Goal: Find specific page/section: Find specific page/section

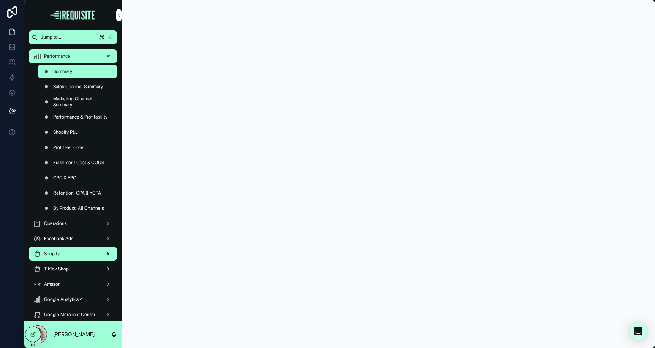
click at [58, 254] on span "Shopify" at bounding box center [52, 254] width 16 height 6
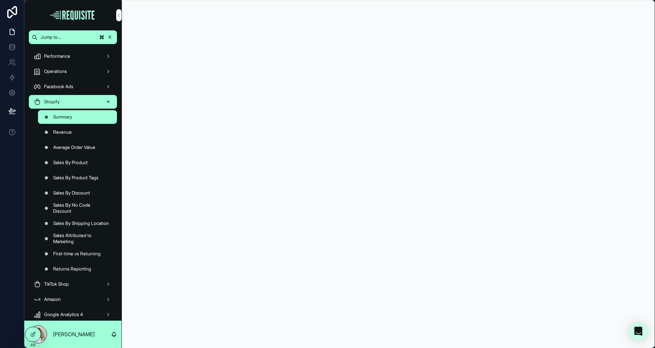
scroll to position [12, 0]
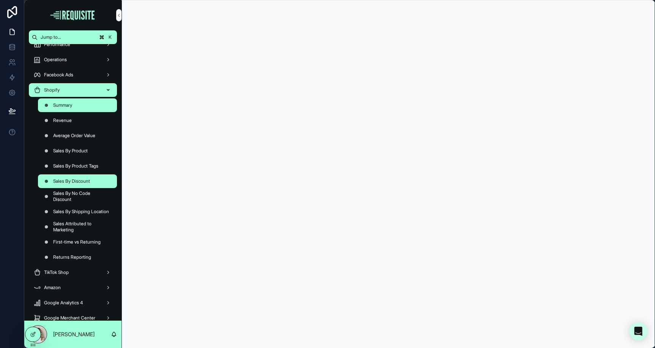
click at [90, 181] on span "Sales By Discount" at bounding box center [71, 181] width 37 height 6
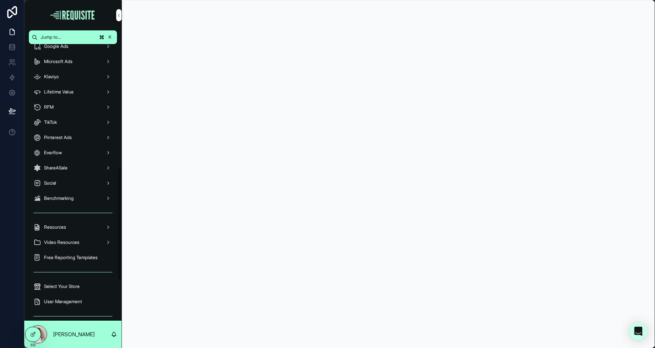
scroll to position [395, 0]
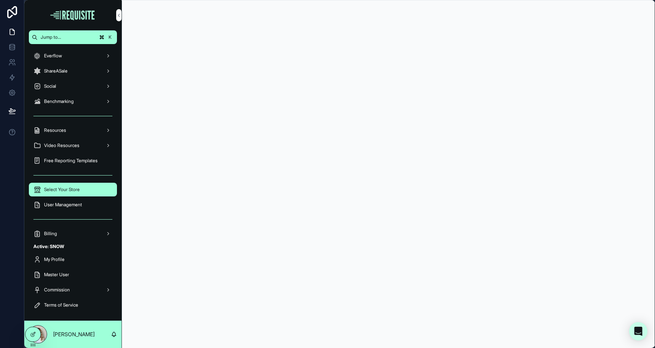
click at [76, 187] on span "Select Your Store" at bounding box center [62, 189] width 36 height 6
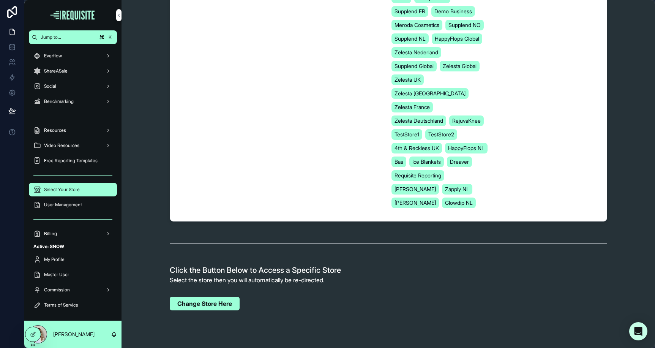
scroll to position [122, 0]
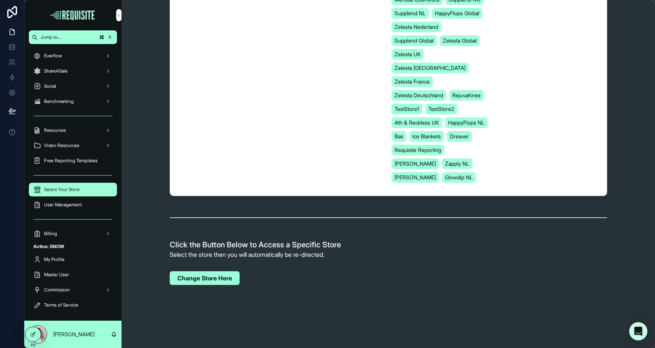
click at [213, 285] on div "Change Store Here" at bounding box center [388, 278] width 521 height 20
click at [213, 276] on span "Change Store Here" at bounding box center [204, 278] width 55 height 8
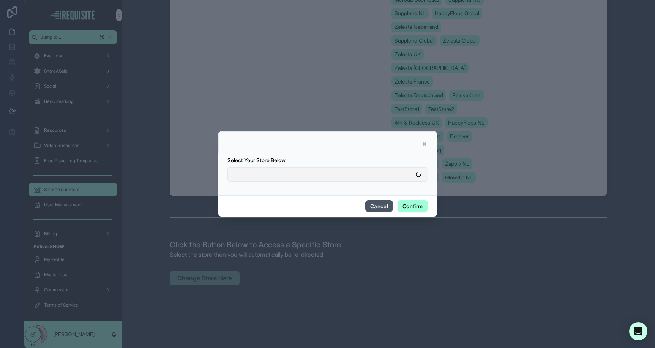
click at [326, 172] on button "..." at bounding box center [327, 174] width 200 height 14
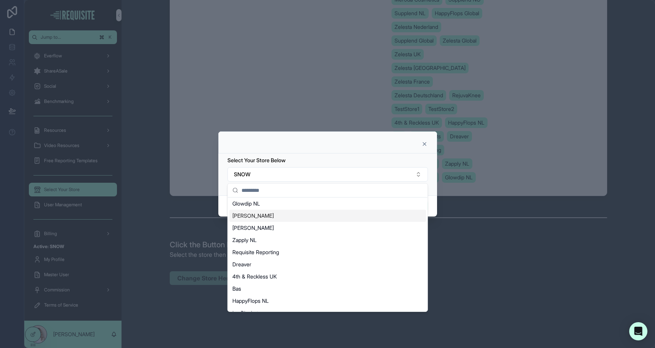
scroll to position [0, 0]
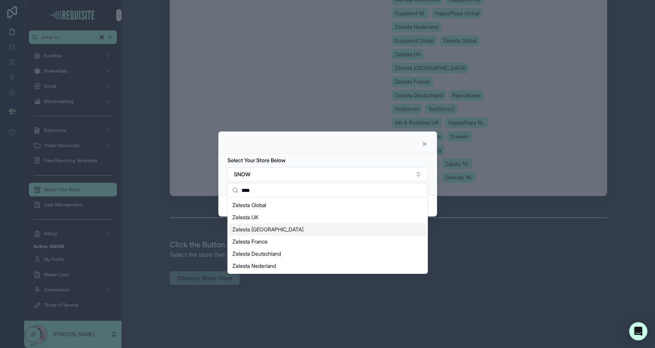
click at [292, 188] on input "****" at bounding box center [331, 190] width 181 height 14
type input "****"
click at [283, 206] on div "Zelesta Global" at bounding box center [327, 205] width 197 height 12
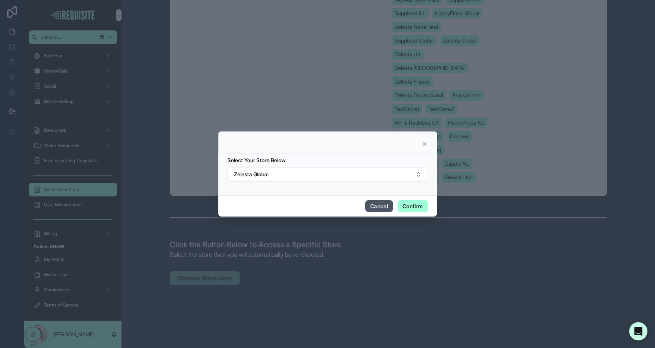
click at [415, 206] on button "Confirm" at bounding box center [412, 206] width 30 height 12
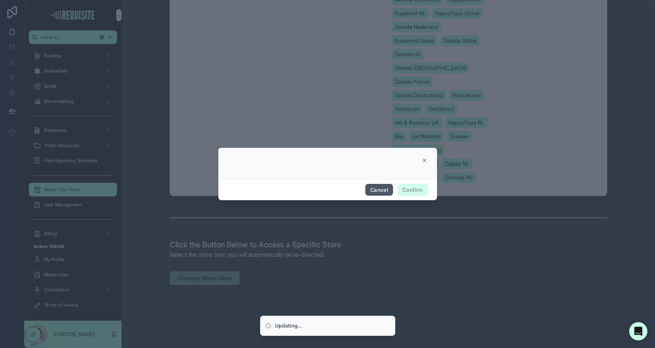
scroll to position [380, 0]
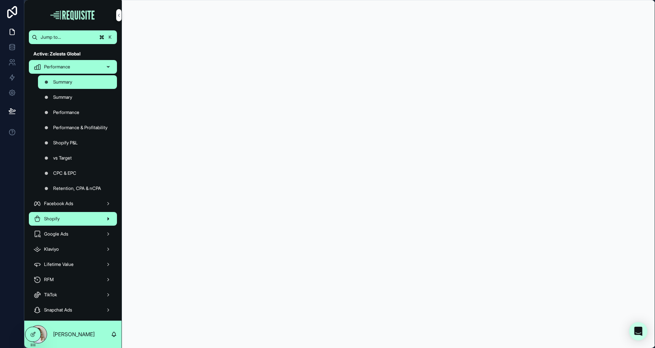
click at [72, 221] on div "Shopify" at bounding box center [72, 219] width 79 height 12
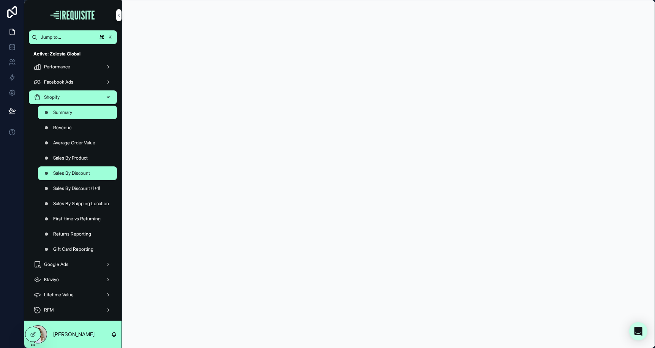
click at [99, 171] on div "Sales By Discount" at bounding box center [78, 173] width 70 height 12
